Goal: Contribute content: Add original content to the website for others to see

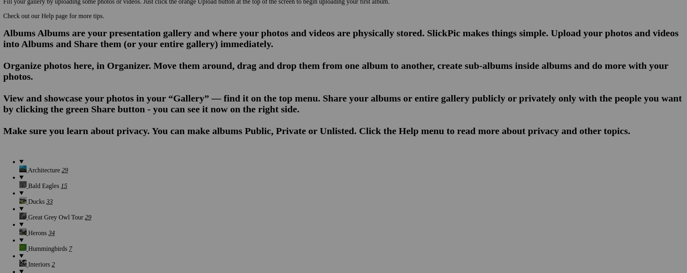
scroll to position [481, 0]
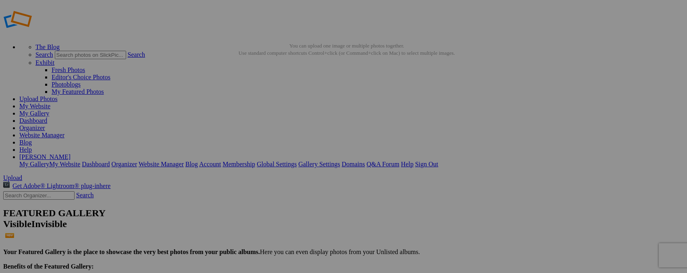
type input "Z"
type input "Sandhill Crane"
click at [245, 129] on img at bounding box center [224, 120] width 60 height 35
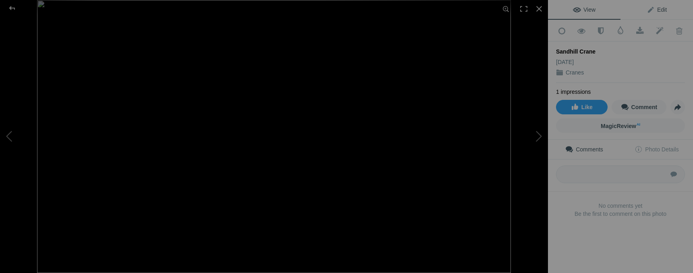
click at [663, 10] on link "Edit" at bounding box center [657, 9] width 73 height 19
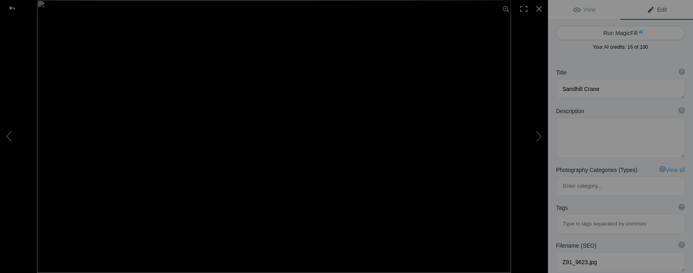
click at [639, 31] on span "AI" at bounding box center [641, 32] width 4 height 6
type textarea "Majestic Sandhill Crane Portrait"
type textarea "This stunning close-up captures the elegance of a Sandhill Crane, showcasing it…"
type textarea "sandhill-crane-portrait.jpg"
type textarea "Close-up portrait of a Sandhill Crane, highlighting its gray feathers and red c…"
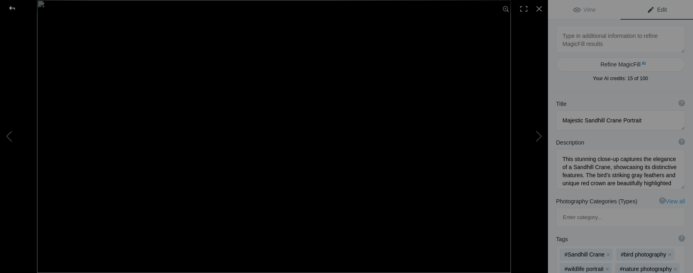
click at [16, 8] on div at bounding box center [12, 8] width 29 height 16
